Goal: Information Seeking & Learning: Check status

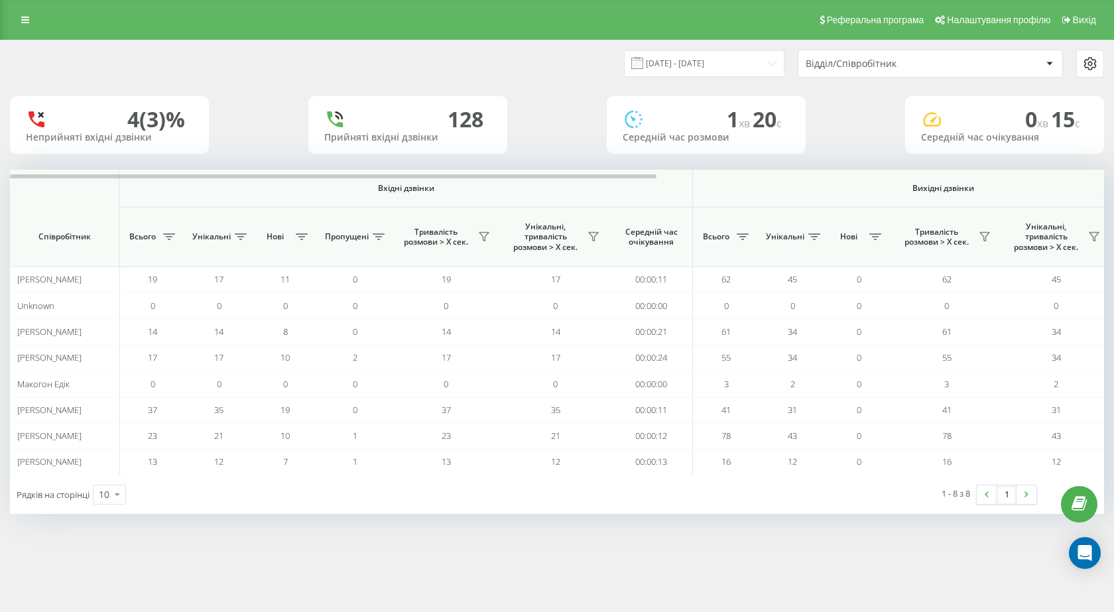
click at [22, 8] on div "Реферальна програма Налаштування профілю Вихід" at bounding box center [557, 20] width 1114 height 40
click at [22, 11] on link at bounding box center [25, 20] width 24 height 19
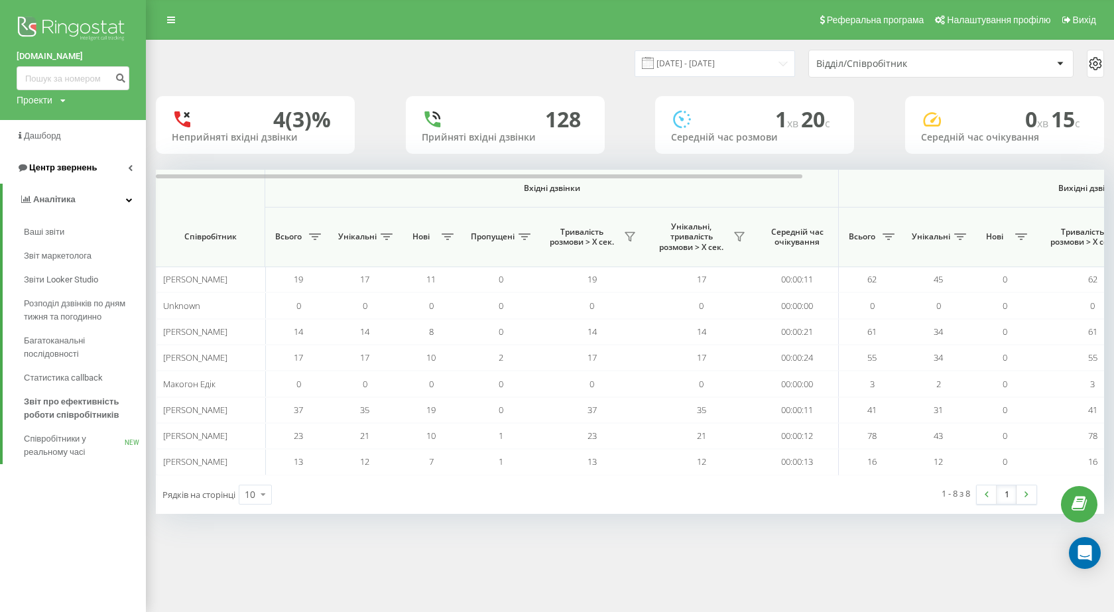
click at [89, 156] on link "Центр звернень" at bounding box center [73, 168] width 146 height 32
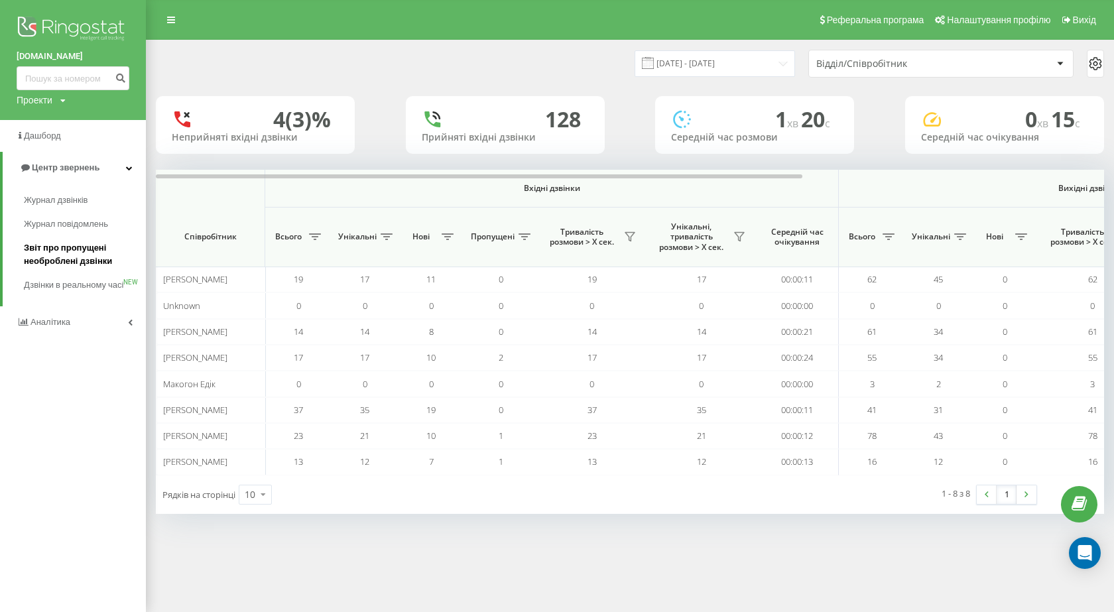
click at [106, 256] on span "Звіт про пропущені необроблені дзвінки" at bounding box center [81, 254] width 115 height 27
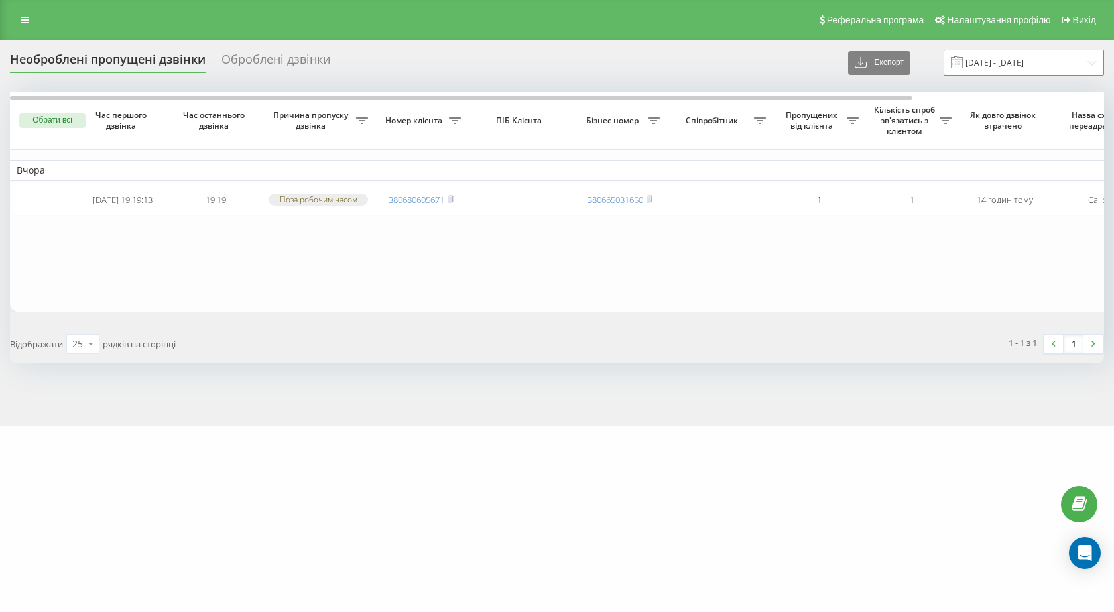
click at [989, 62] on input "[DATE] - [DATE]" at bounding box center [1024, 63] width 160 height 26
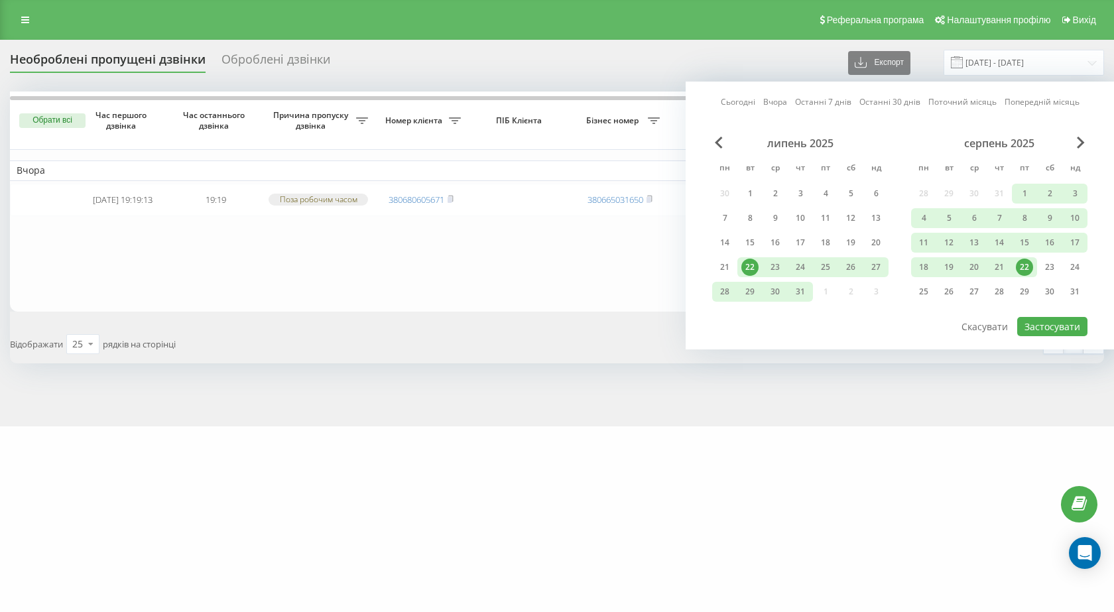
click at [1023, 274] on div "22" at bounding box center [1024, 267] width 17 height 17
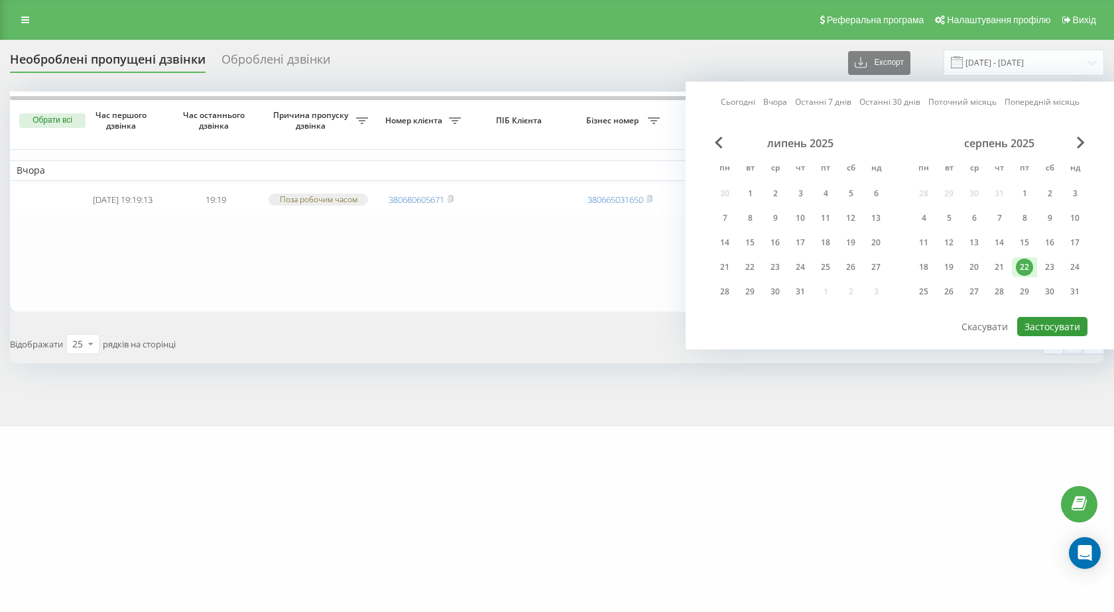
click at [1036, 328] on button "Застосувати" at bounding box center [1052, 326] width 70 height 19
type input "[DATE] - [DATE]"
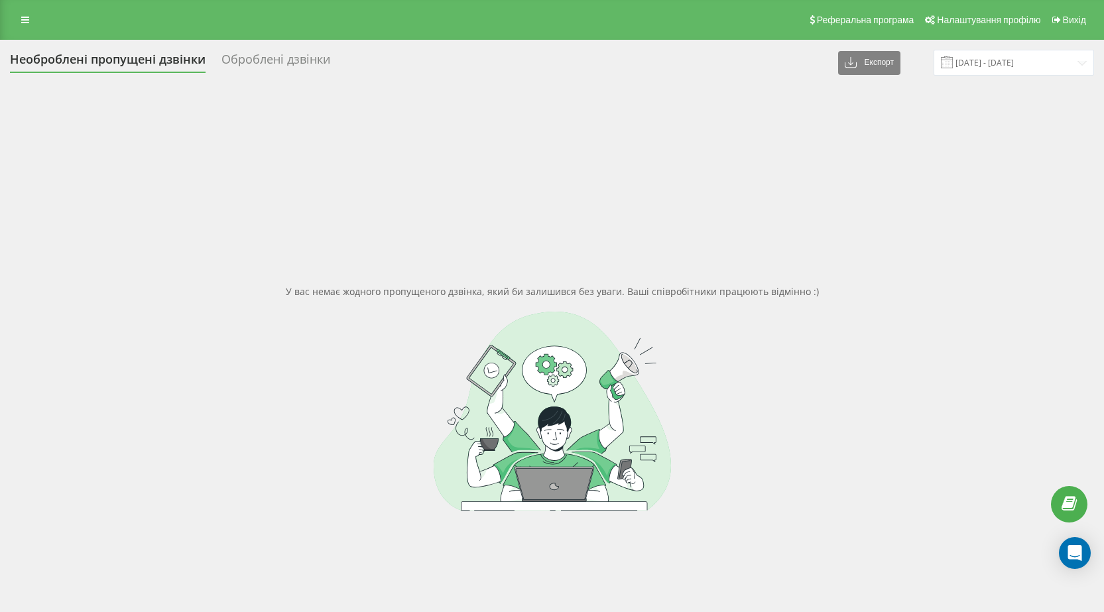
click at [0, 7] on div "Реферальна програма Налаштування профілю Вихід" at bounding box center [552, 20] width 1104 height 40
click at [16, 14] on link at bounding box center [25, 20] width 24 height 19
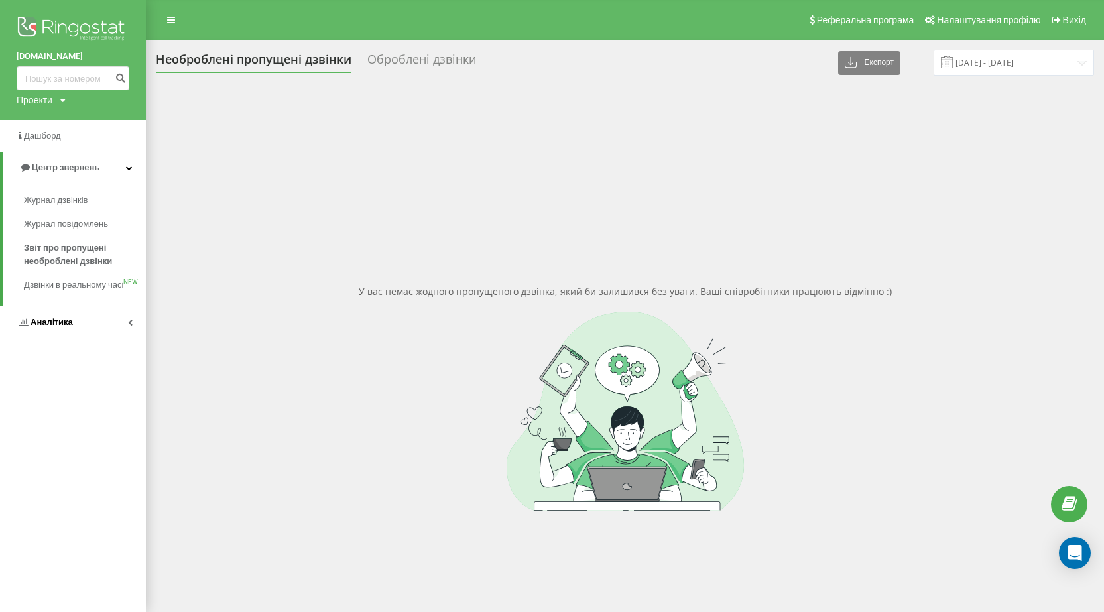
click at [86, 332] on link "Аналiтика" at bounding box center [73, 322] width 146 height 32
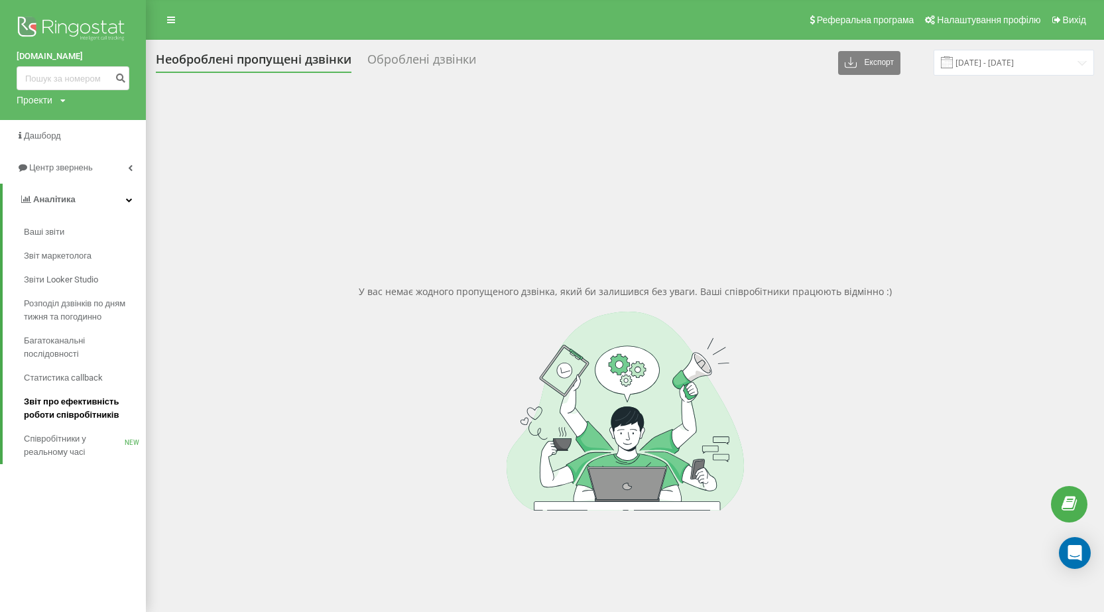
click at [102, 409] on span "Звіт про ефективність роботи співробітників" at bounding box center [81, 408] width 115 height 27
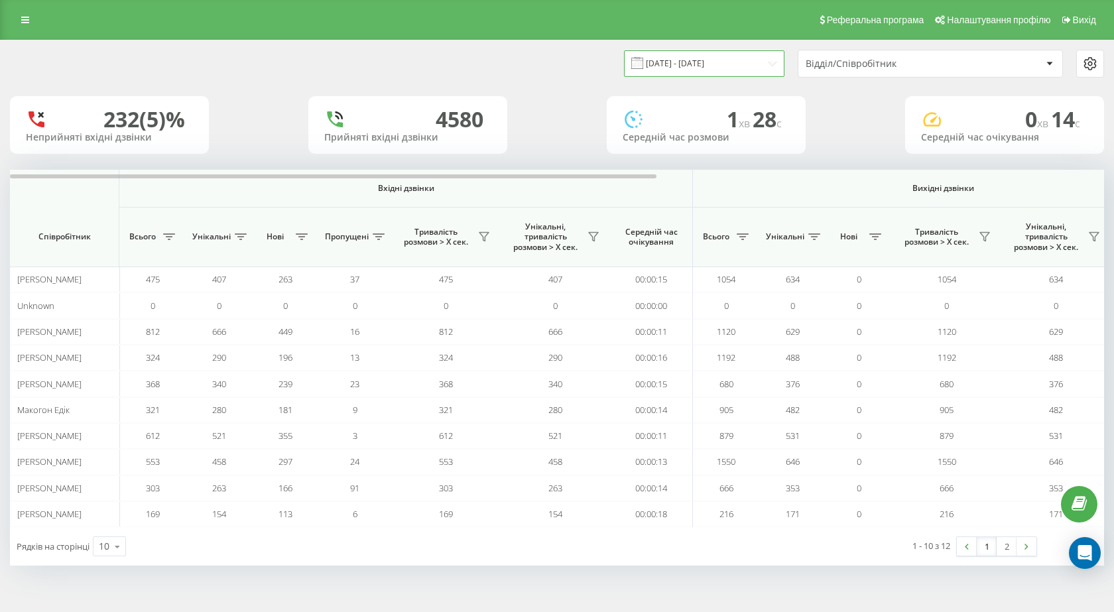
click at [734, 54] on input "[DATE] - [DATE]" at bounding box center [704, 63] width 160 height 26
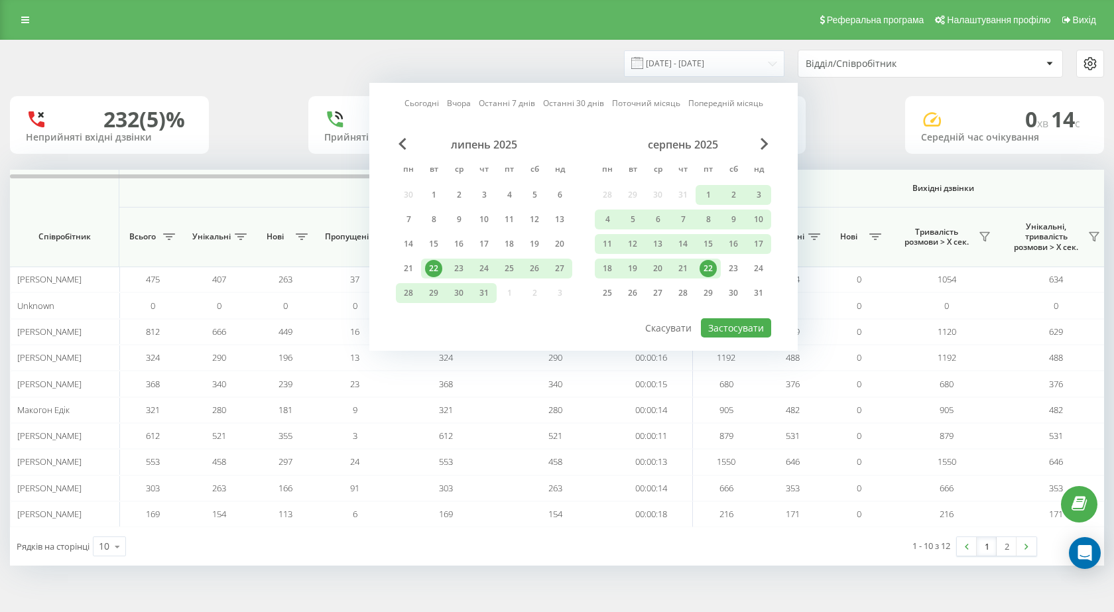
click at [704, 275] on div "22" at bounding box center [708, 268] width 17 height 17
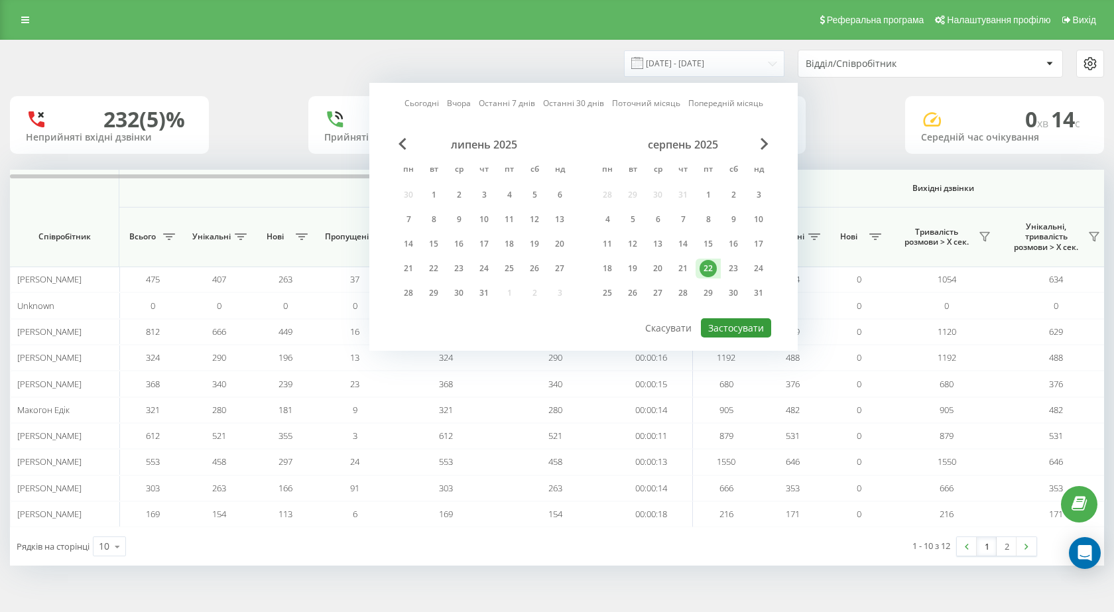
click at [721, 324] on button "Застосувати" at bounding box center [736, 327] width 70 height 19
type input "[DATE] - [DATE]"
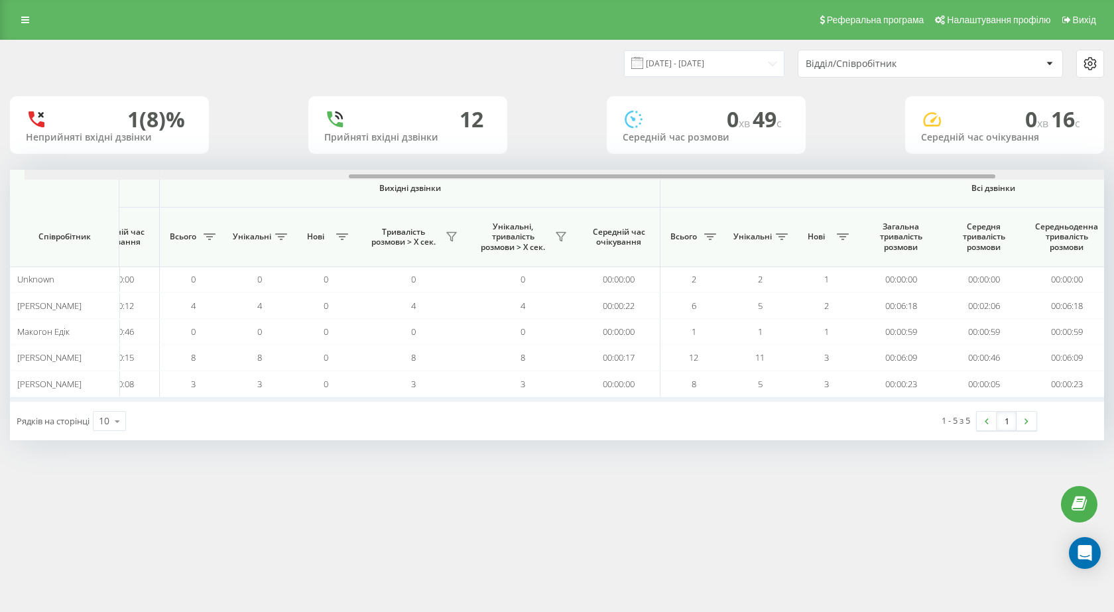
scroll to position [0, 756]
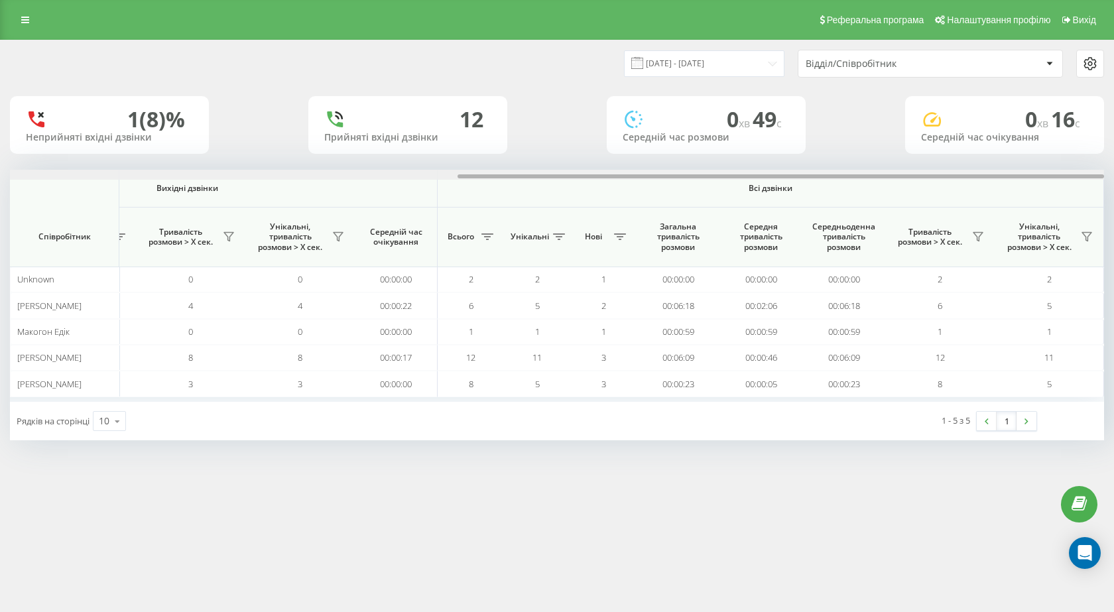
drag, startPoint x: 552, startPoint y: 176, endPoint x: 1081, endPoint y: 176, distance: 528.5
click at [1081, 176] on div at bounding box center [781, 176] width 647 height 4
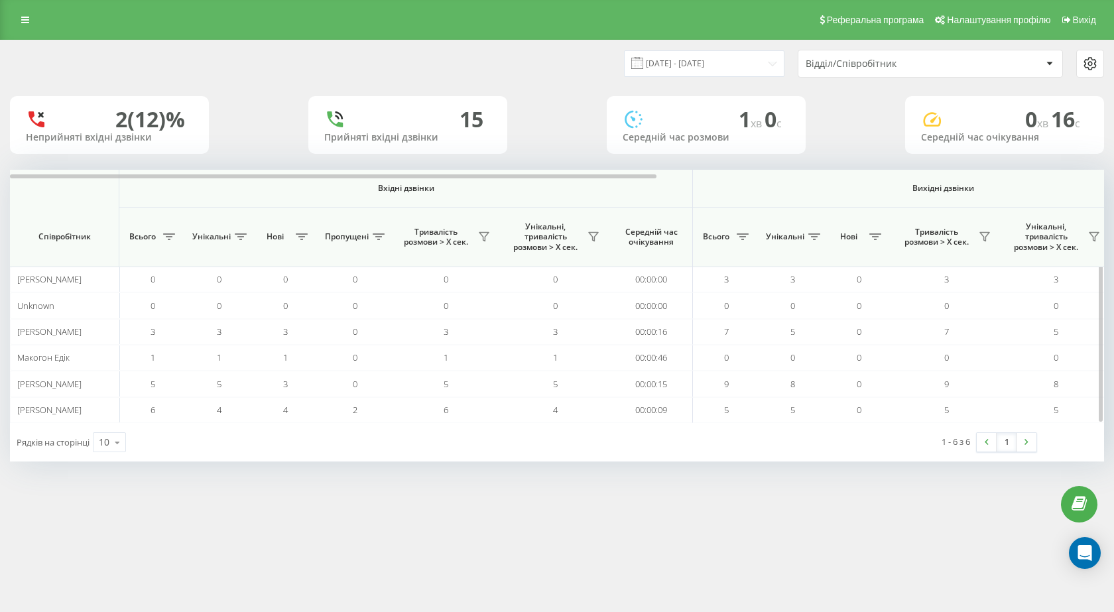
scroll to position [0, 756]
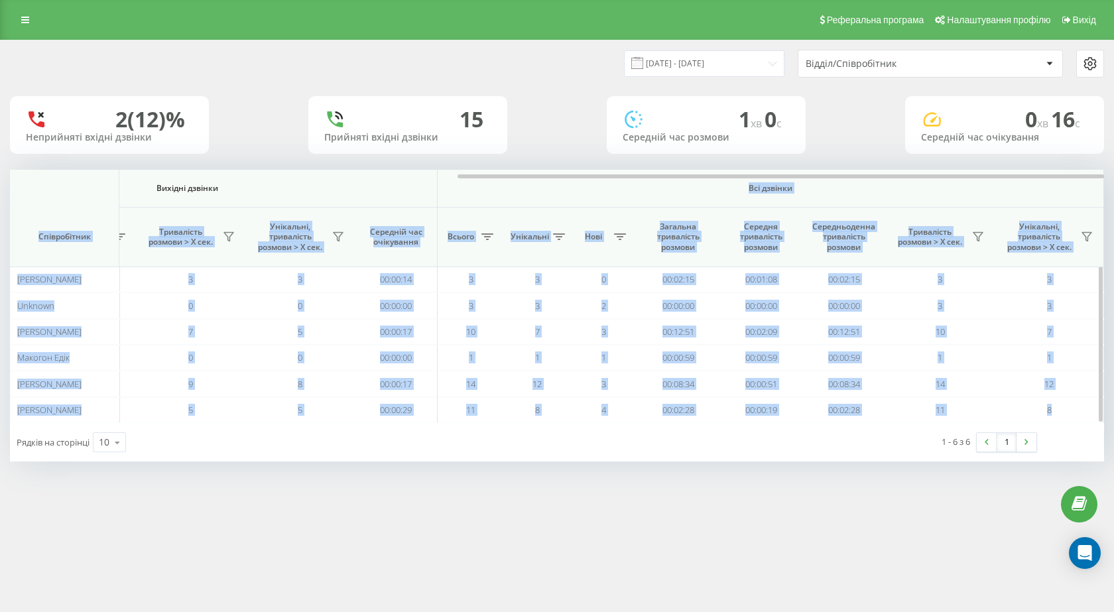
drag, startPoint x: 359, startPoint y: 172, endPoint x: 718, endPoint y: 202, distance: 359.3
click at [718, 202] on div "Вхідні дзвінки Вихідні дзвінки Всі дзвінки Співробітник Всього Унікальні Нові П…" at bounding box center [557, 296] width 1094 height 253
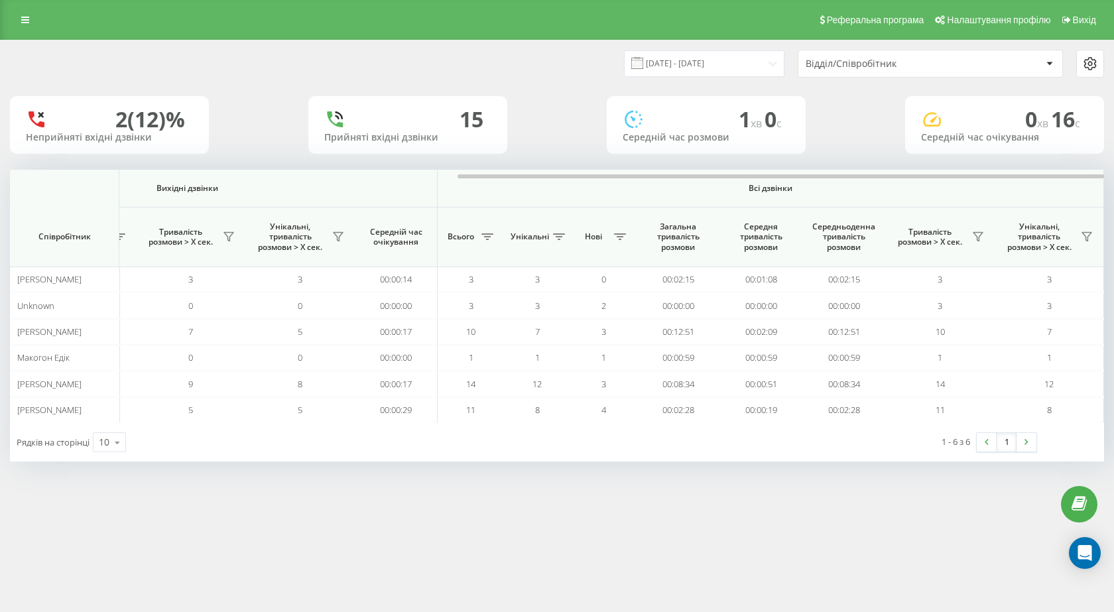
click at [475, 515] on div "Реферальна програма Налаштування профілю Вихід 22.08.2025 - 22.08.2025 Відділ/С…" at bounding box center [557, 306] width 1114 height 612
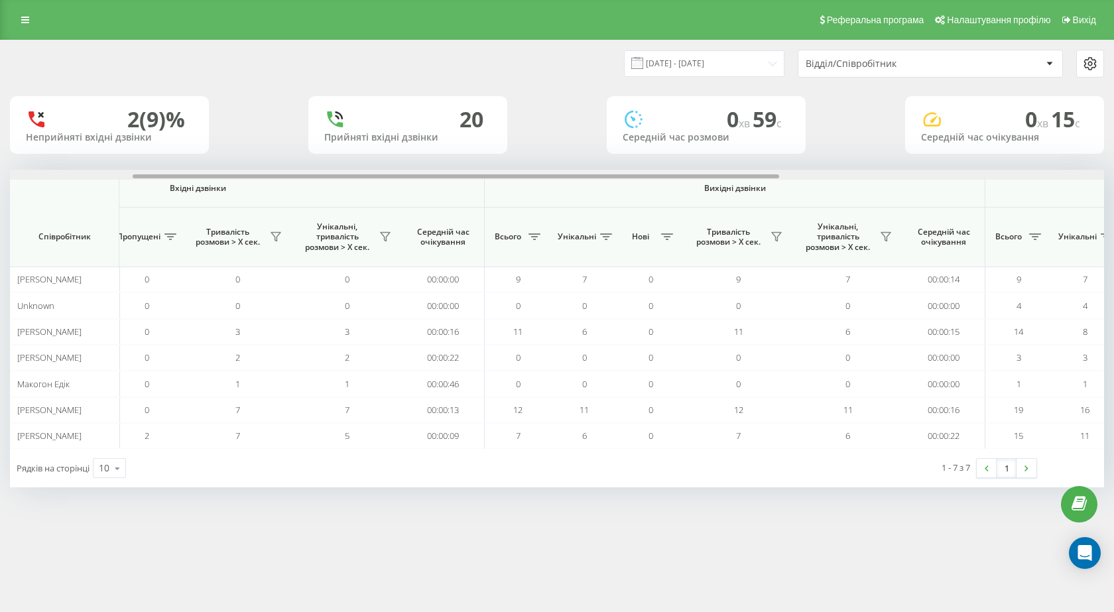
scroll to position [0, 756]
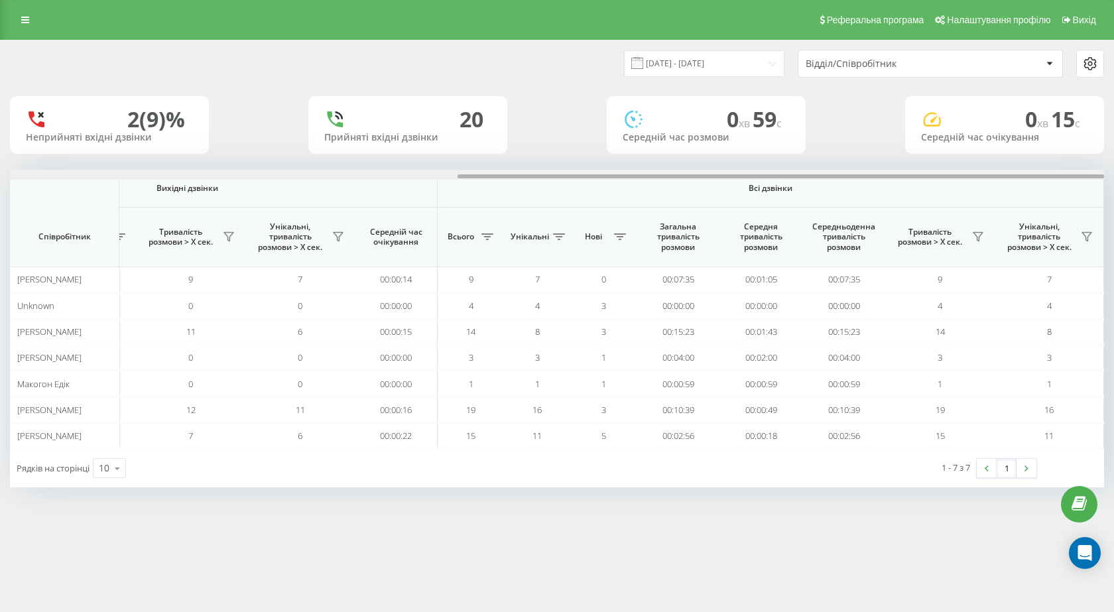
drag, startPoint x: 588, startPoint y: 177, endPoint x: 1113, endPoint y: 212, distance: 527.0
click at [1113, 212] on div "[DATE] - [DATE] Відділ/Співробітник 2 (9)% Неприйняті вхідні дзвінки 20 Прийнят…" at bounding box center [557, 277] width 1114 height 474
